Goal: Task Accomplishment & Management: Use online tool/utility

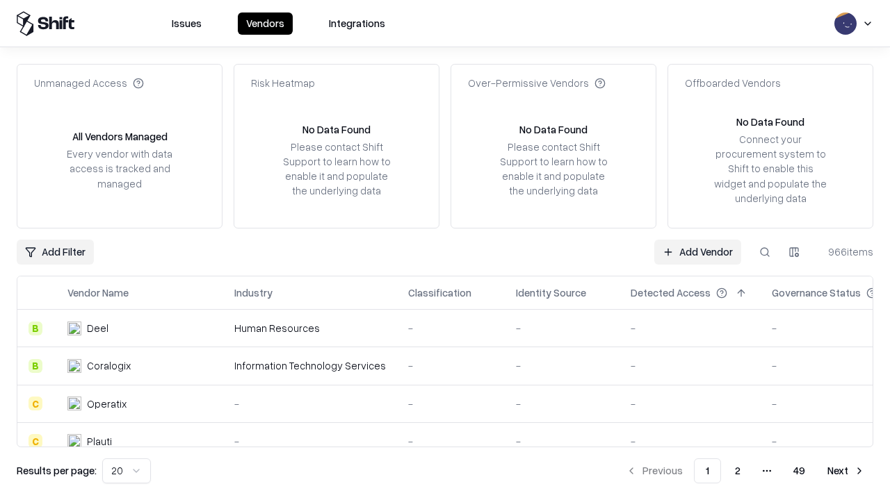
click at [697, 252] on link "Add Vendor" at bounding box center [697, 252] width 87 height 25
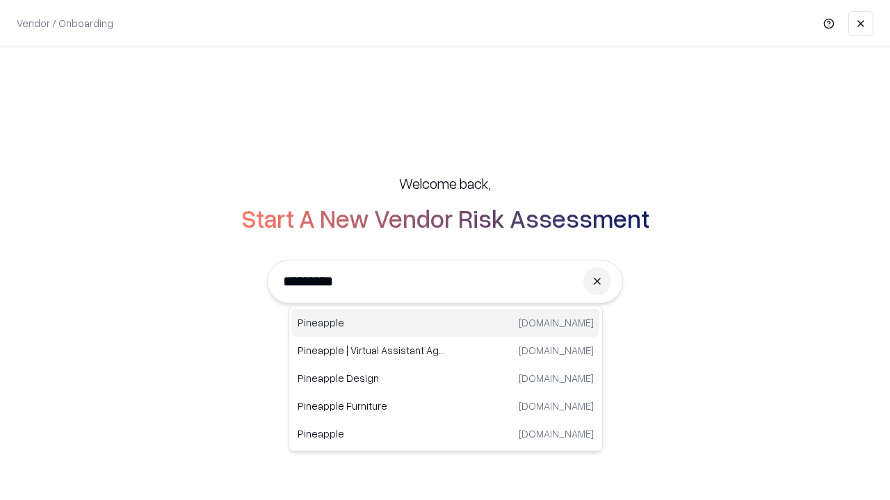
click at [445, 323] on div "Pineapple [DOMAIN_NAME]" at bounding box center [445, 323] width 307 height 28
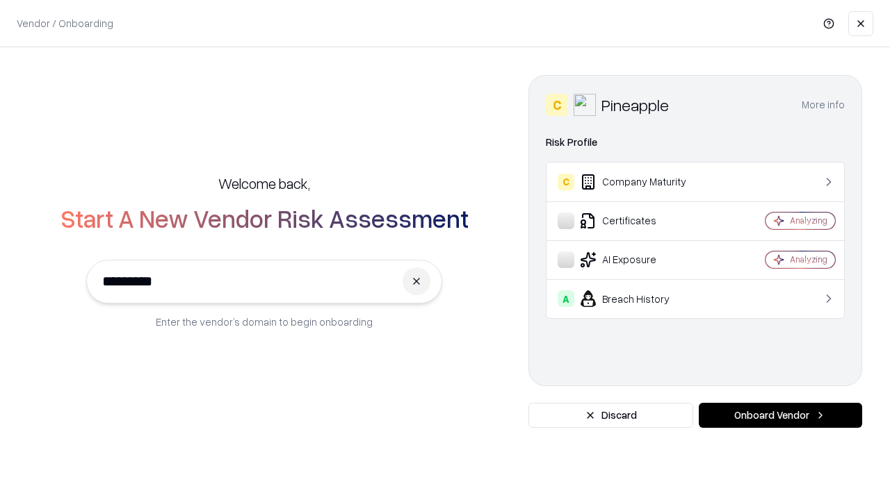
type input "*********"
click at [780, 416] on button "Onboard Vendor" at bounding box center [779, 415] width 163 height 25
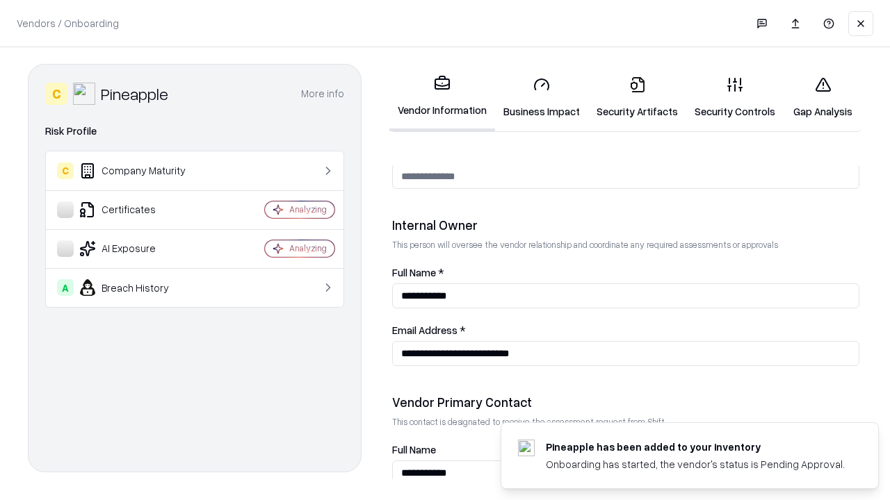
scroll to position [720, 0]
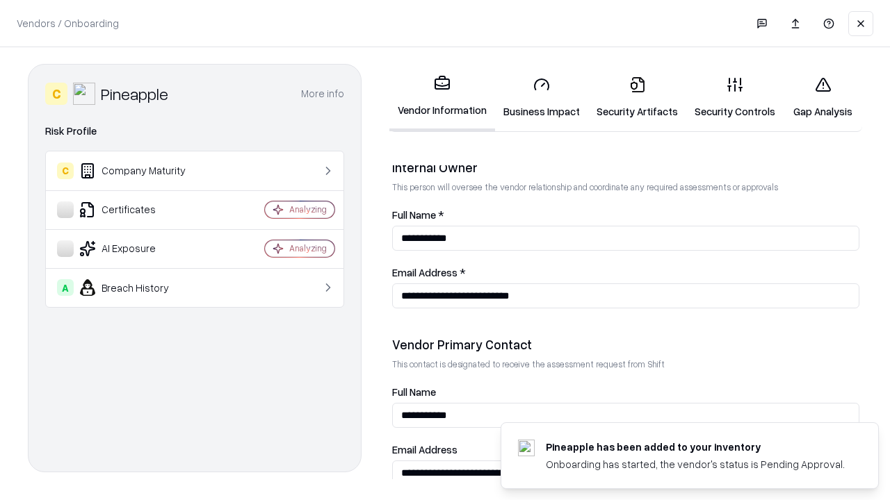
click at [541, 97] on link "Business Impact" at bounding box center [541, 97] width 93 height 65
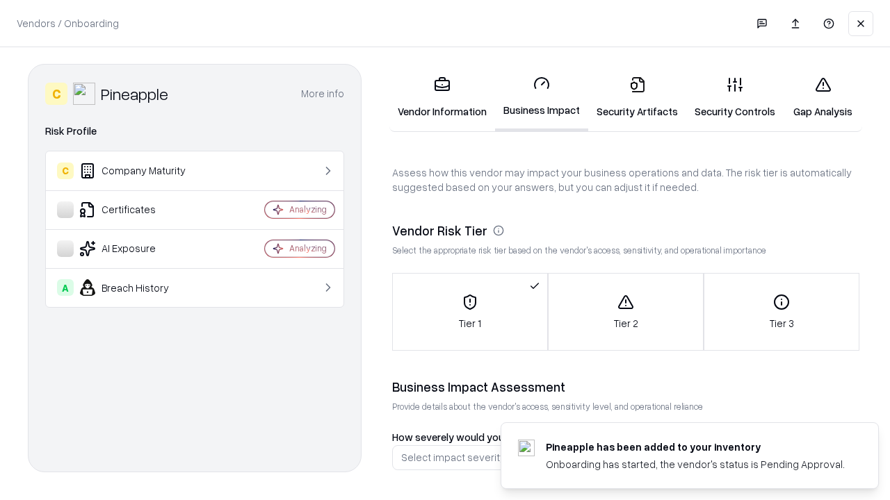
click at [822, 97] on link "Gap Analysis" at bounding box center [822, 97] width 79 height 65
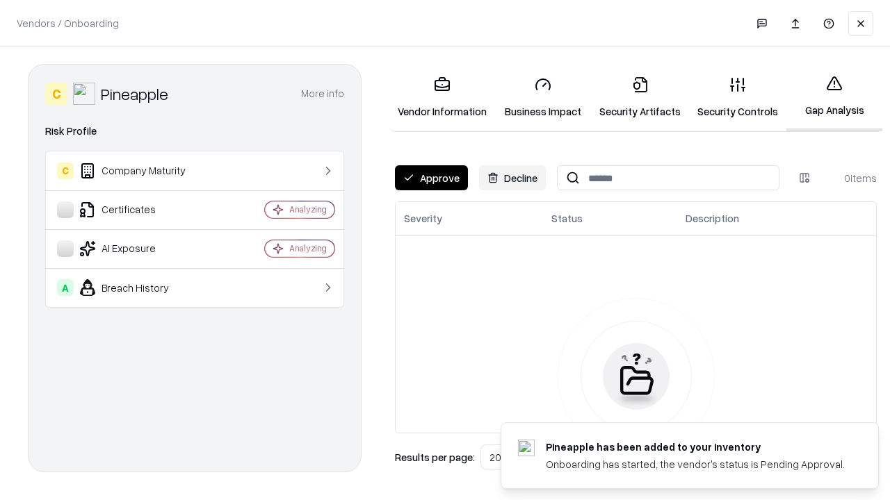
click at [431, 178] on button "Approve" at bounding box center [431, 177] width 73 height 25
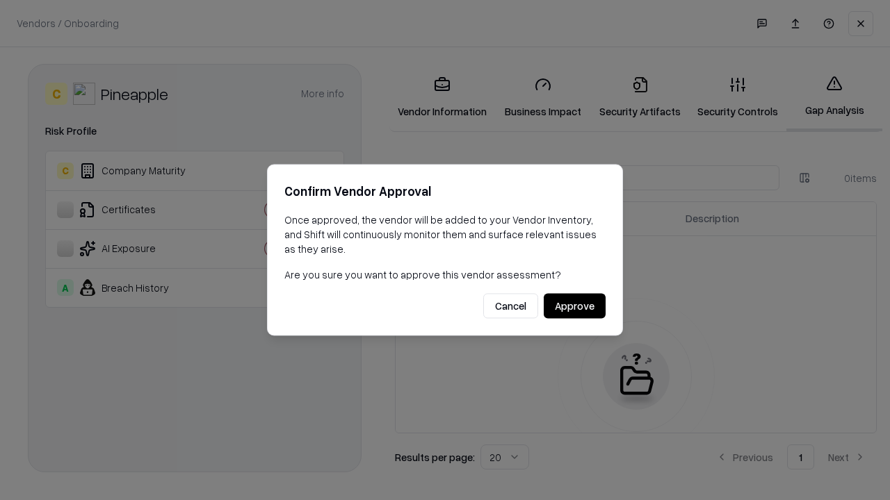
click at [574, 306] on button "Approve" at bounding box center [574, 306] width 62 height 25
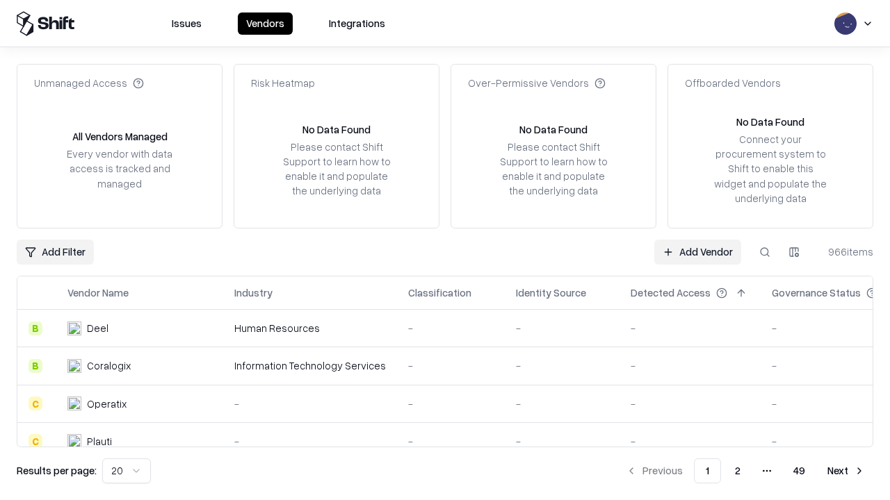
type input "*********"
click at [697, 252] on link "Add Vendor" at bounding box center [697, 252] width 87 height 25
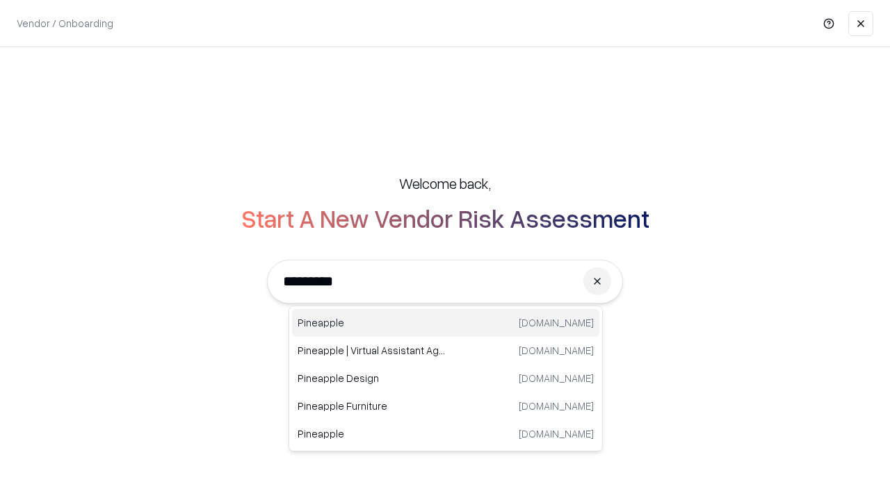
click at [445, 323] on div "Pineapple [DOMAIN_NAME]" at bounding box center [445, 323] width 307 height 28
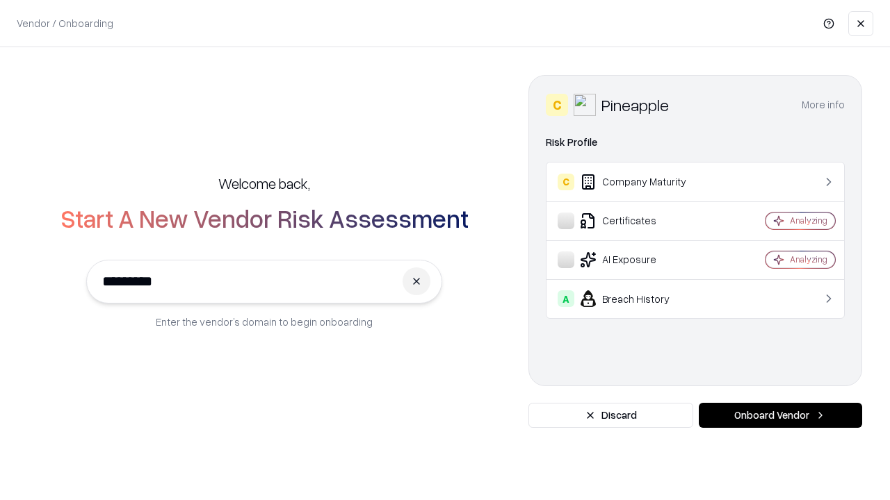
type input "*********"
click at [780, 416] on button "Onboard Vendor" at bounding box center [779, 415] width 163 height 25
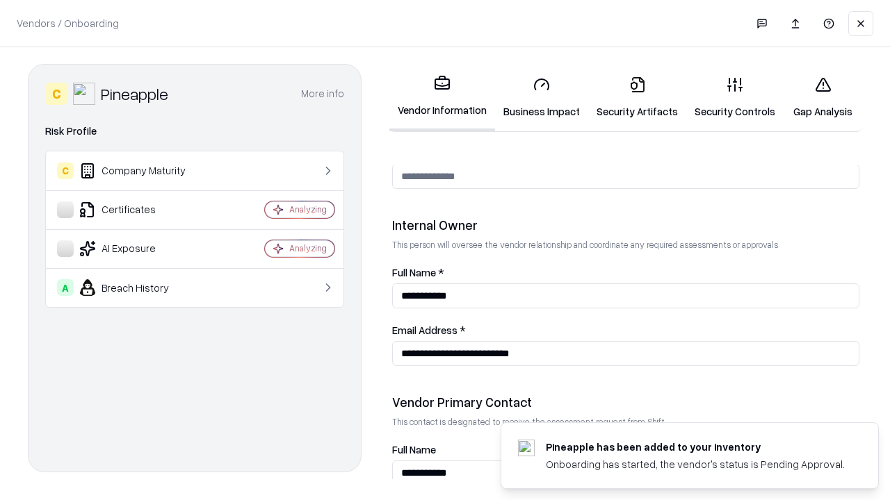
scroll to position [720, 0]
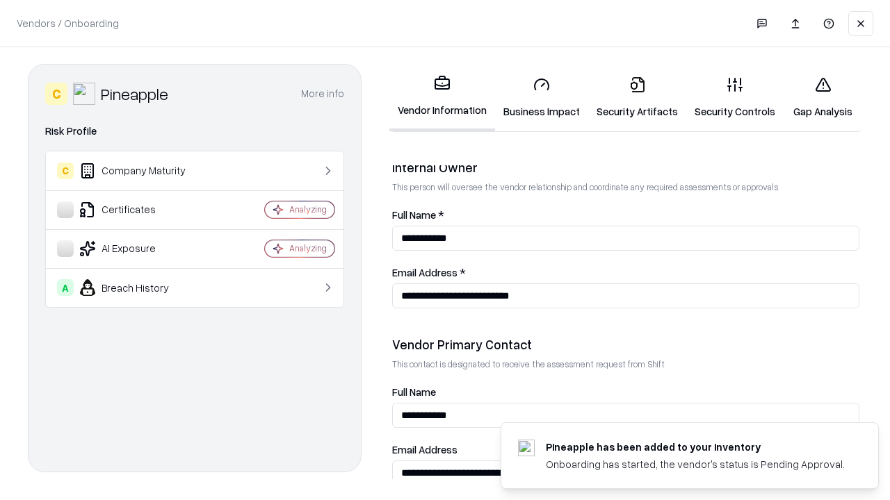
click at [822, 97] on link "Gap Analysis" at bounding box center [822, 97] width 79 height 65
